Goal: Information Seeking & Learning: Find contact information

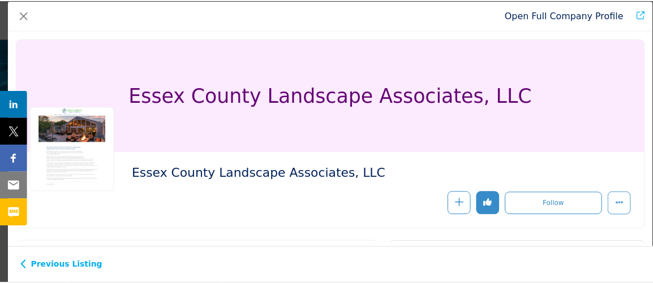
scroll to position [2651, 0]
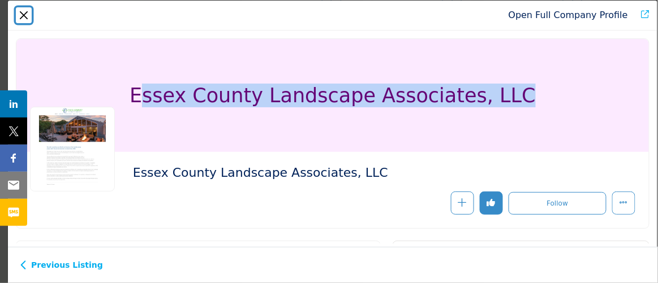
click at [24, 17] on button "Close" at bounding box center [24, 15] width 16 height 16
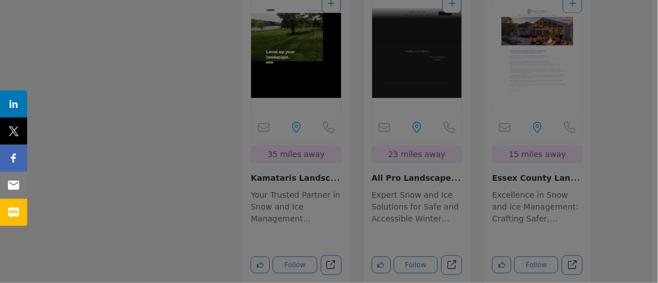
drag, startPoint x: 24, startPoint y: 17, endPoint x: 28, endPoint y: 24, distance: 8.6
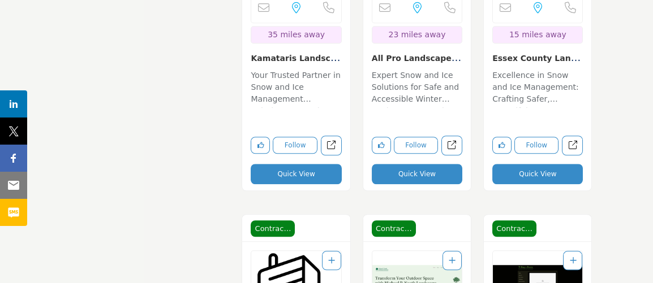
drag, startPoint x: 324, startPoint y: 272, endPoint x: 307, endPoint y: 265, distance: 17.8
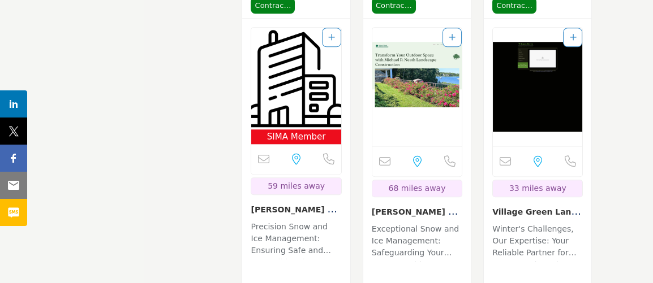
scroll to position [3011, 0]
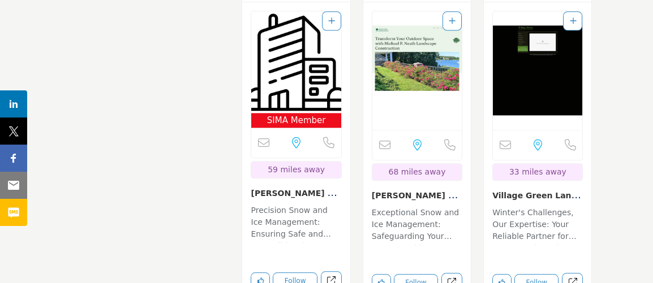
click at [282, 276] on div "SIMA Member 59 miles away Quick View" at bounding box center [295, 165] width 107 height 326
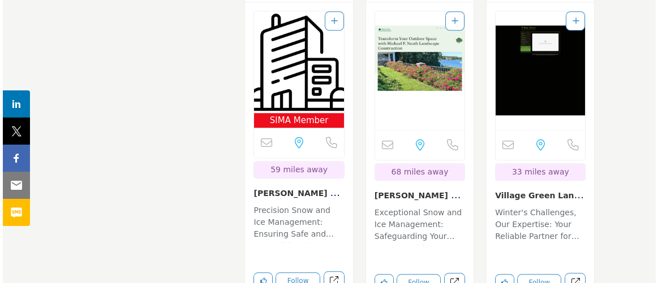
scroll to position [3013, 0]
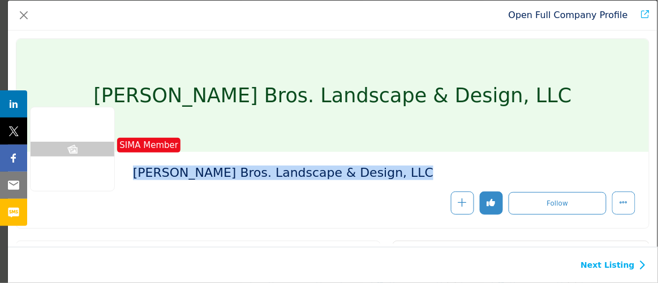
drag, startPoint x: 132, startPoint y: 170, endPoint x: 326, endPoint y: 200, distance: 195.9
click at [330, 200] on div "SIMA Member [PERSON_NAME] Bros. Landscape & Design, LLC" at bounding box center [332, 190] width 605 height 49
click at [324, 174] on h2 "[PERSON_NAME] Bros. Landscape & Design, LLC" at bounding box center [288, 173] width 311 height 15
copy div "[PERSON_NAME] Bros. Landscape & Design, LLC"
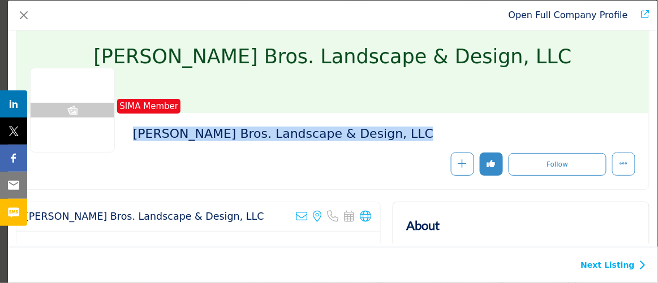
scroll to position [154, 0]
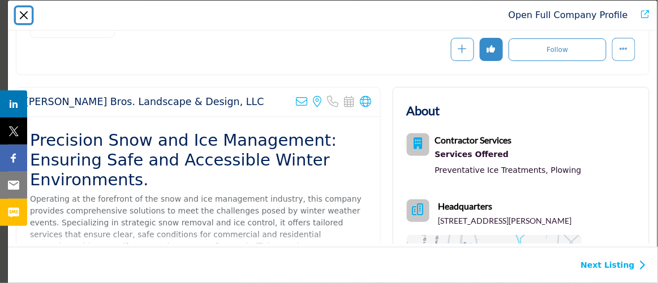
drag, startPoint x: 21, startPoint y: 19, endPoint x: 26, endPoint y: 27, distance: 9.4
click at [21, 20] on button "Close" at bounding box center [24, 15] width 16 height 16
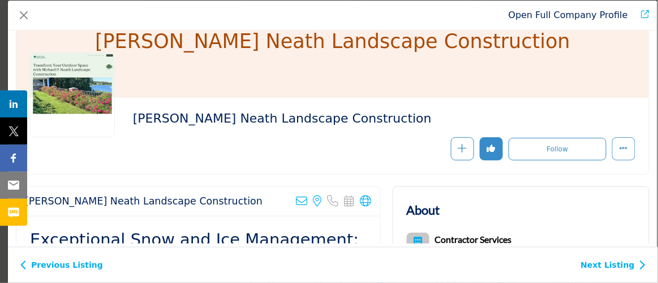
scroll to position [51, 0]
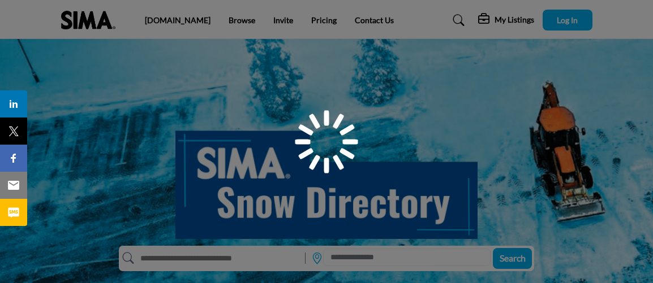
scroll to position [286, 0]
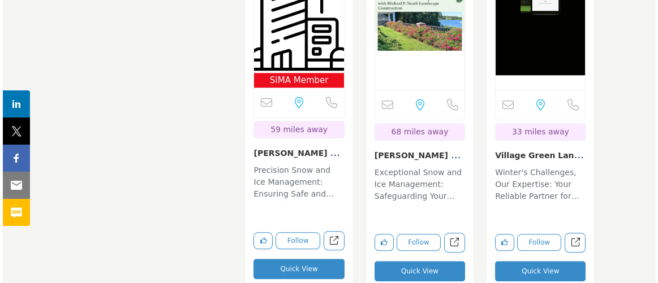
scroll to position [3020, 0]
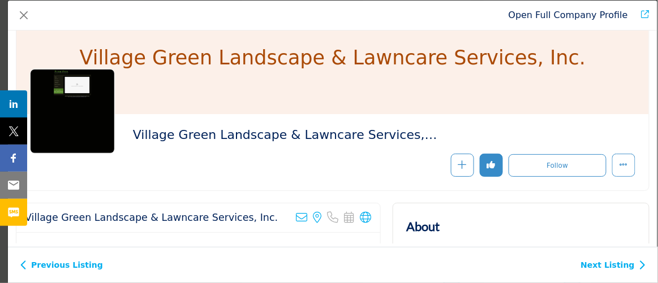
scroll to position [26, 0]
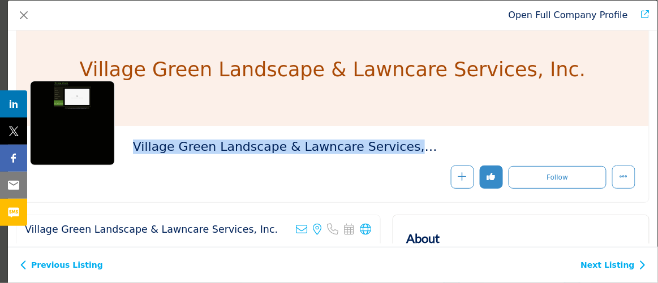
drag, startPoint x: 424, startPoint y: 140, endPoint x: 135, endPoint y: 148, distance: 289.8
click at [135, 152] on h2 "Village Green Landscape & Lawncare Services, Inc." at bounding box center [288, 147] width 311 height 15
copy h2 "Village Green Landscape & Lawncare Services, Inc."
